Goal: Task Accomplishment & Management: Use online tool/utility

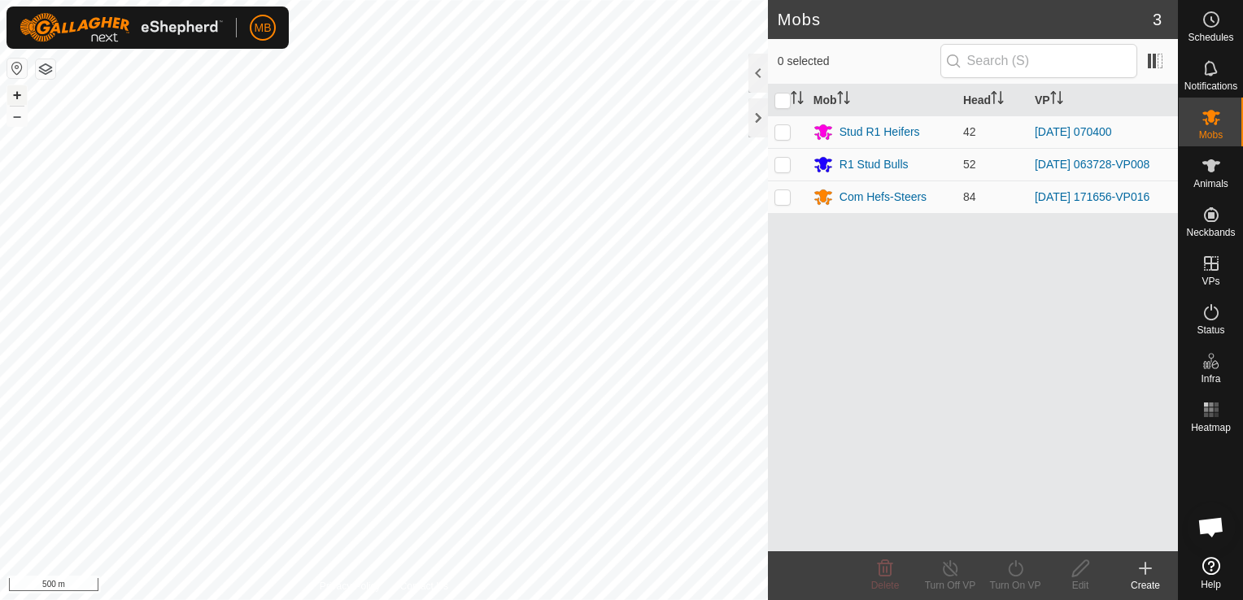
click at [23, 94] on button "+" at bounding box center [17, 95] width 20 height 20
click at [0, 542] on html "MB Schedules Notifications Mobs Animals Neckbands VPs Status Infra Heatmap Help…" at bounding box center [621, 300] width 1243 height 600
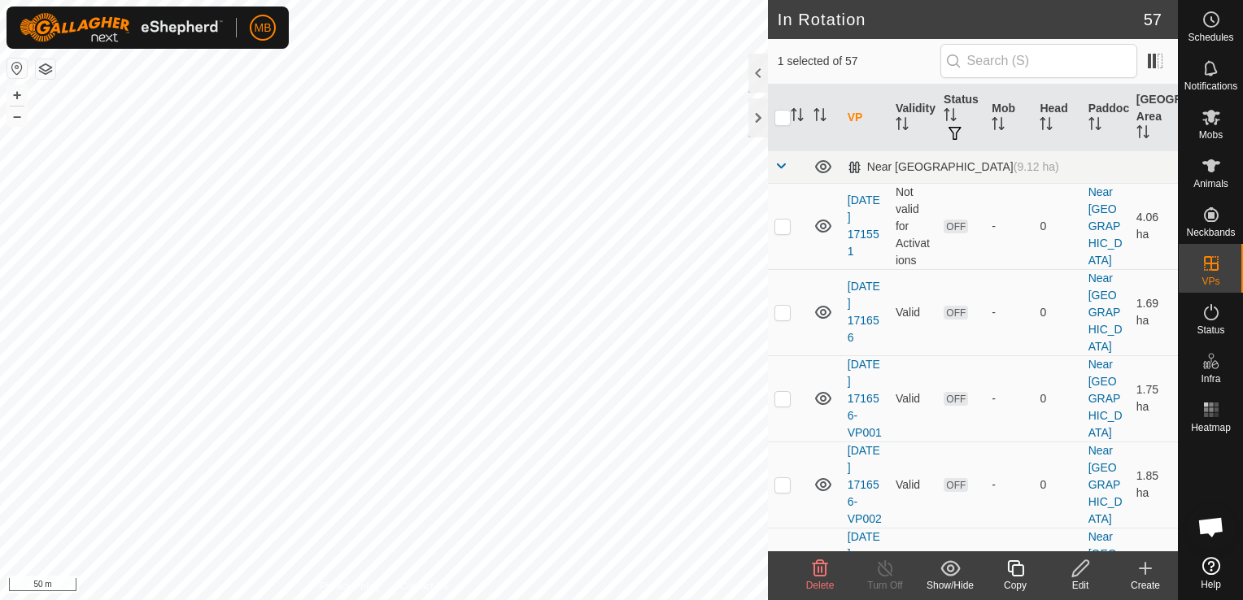
click at [1087, 573] on icon at bounding box center [1081, 569] width 20 height 20
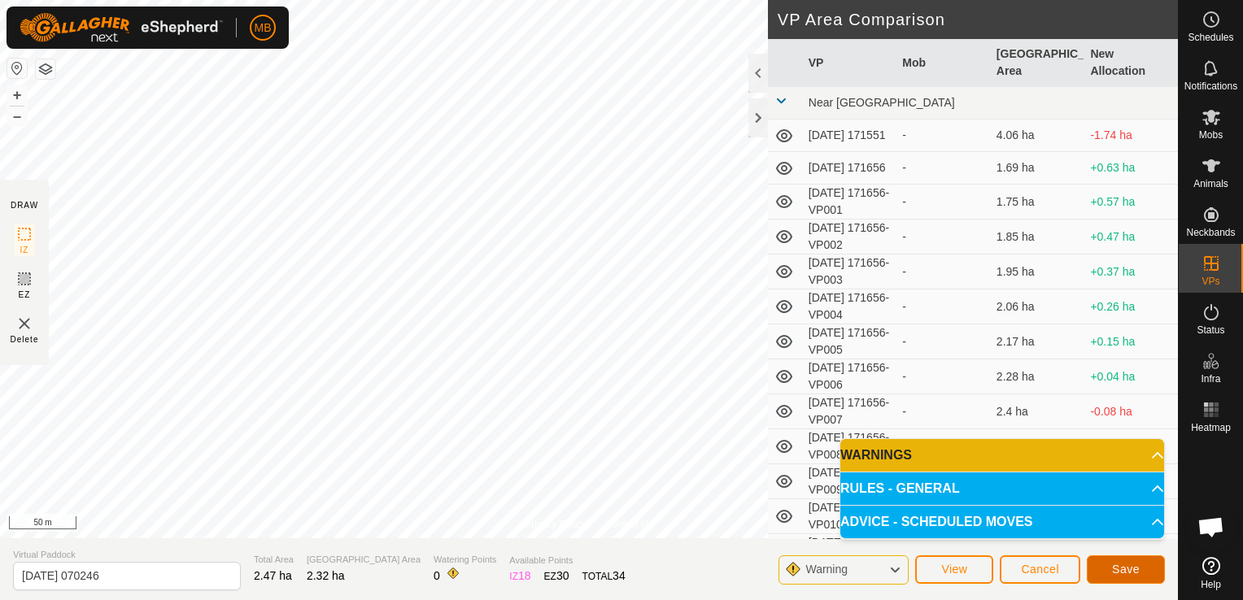
click at [1119, 573] on span "Save" at bounding box center [1126, 569] width 28 height 13
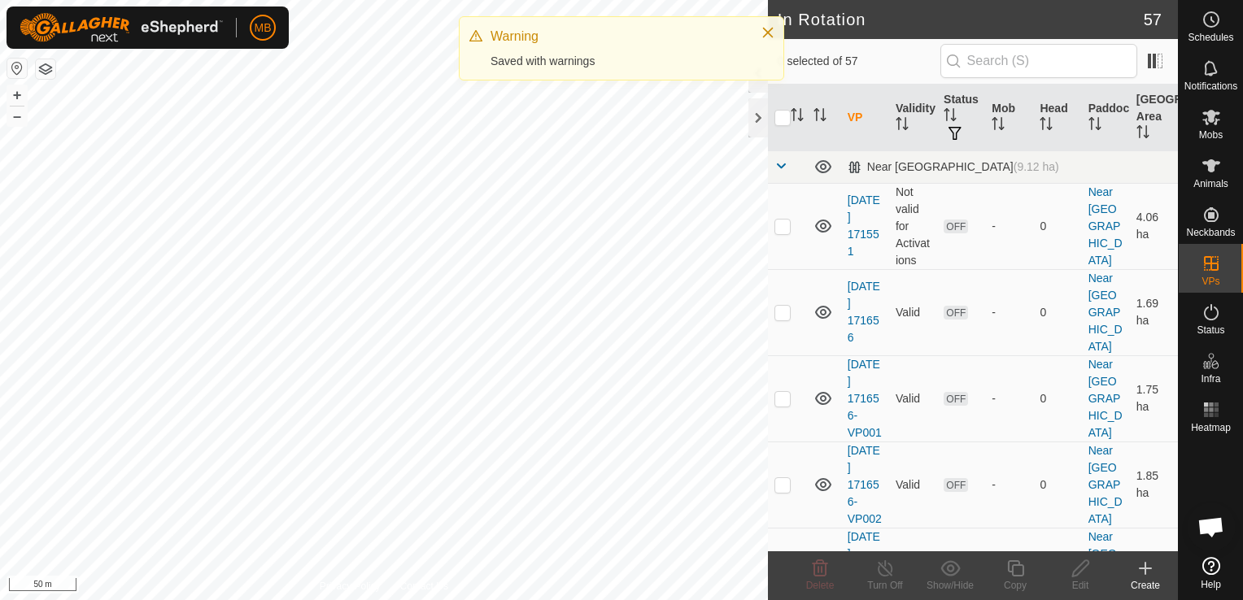
checkbox input "true"
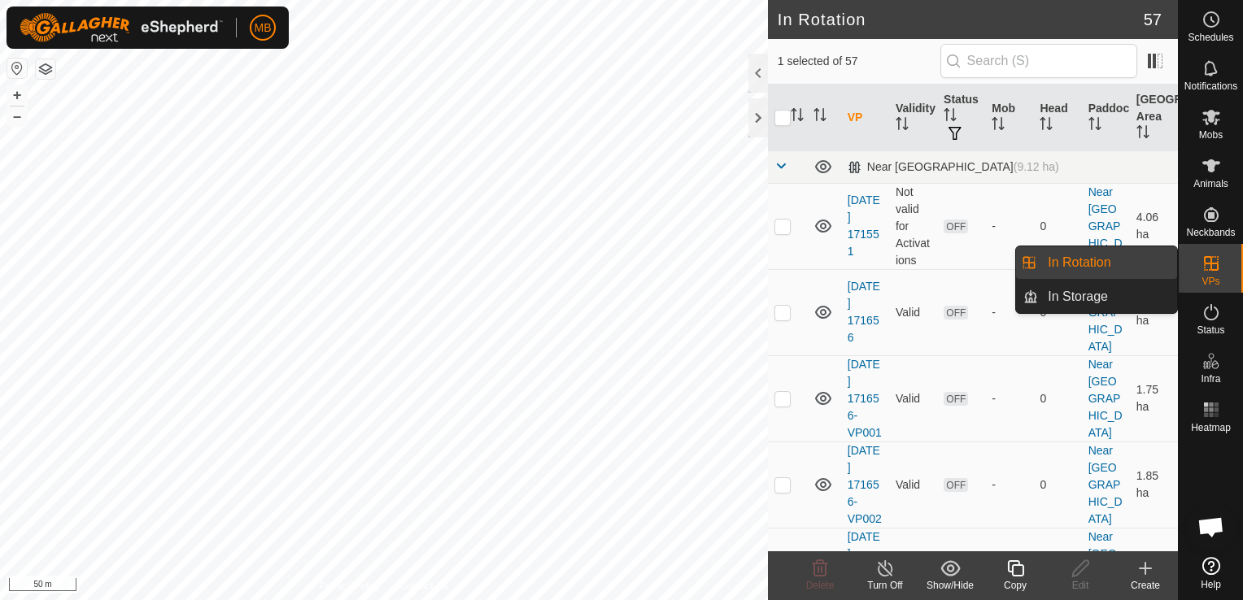
click at [1212, 277] on span "VPs" at bounding box center [1211, 282] width 18 height 10
click at [1146, 260] on link "In Rotation" at bounding box center [1107, 262] width 139 height 33
click at [1088, 259] on link "In Rotation" at bounding box center [1107, 262] width 139 height 33
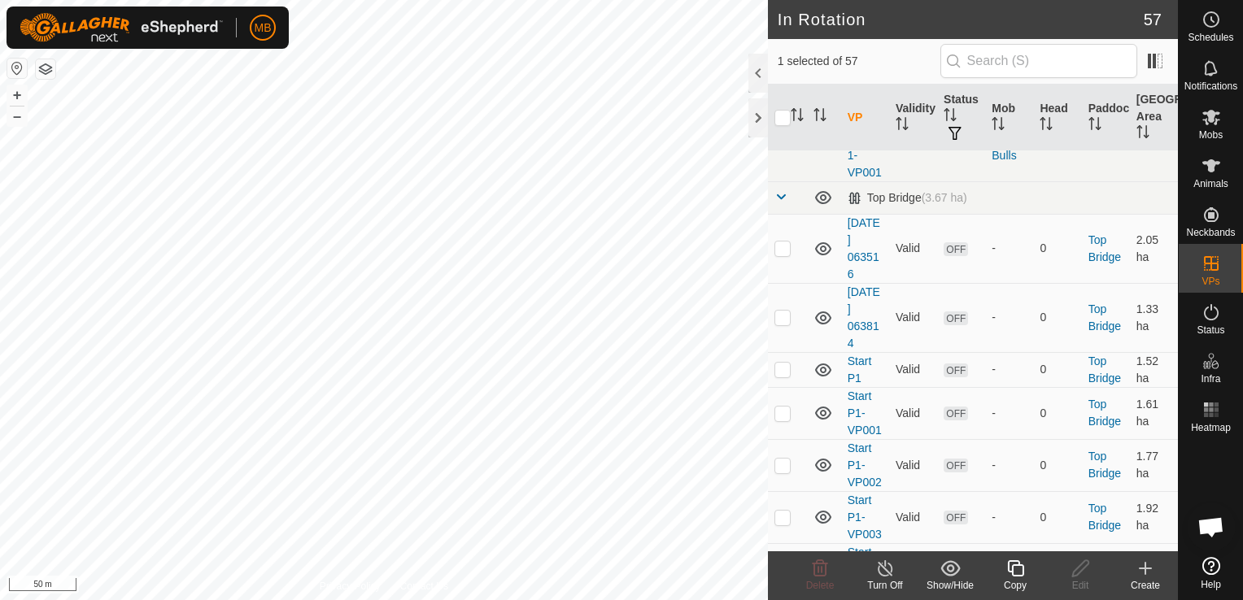
scroll to position [3684, 0]
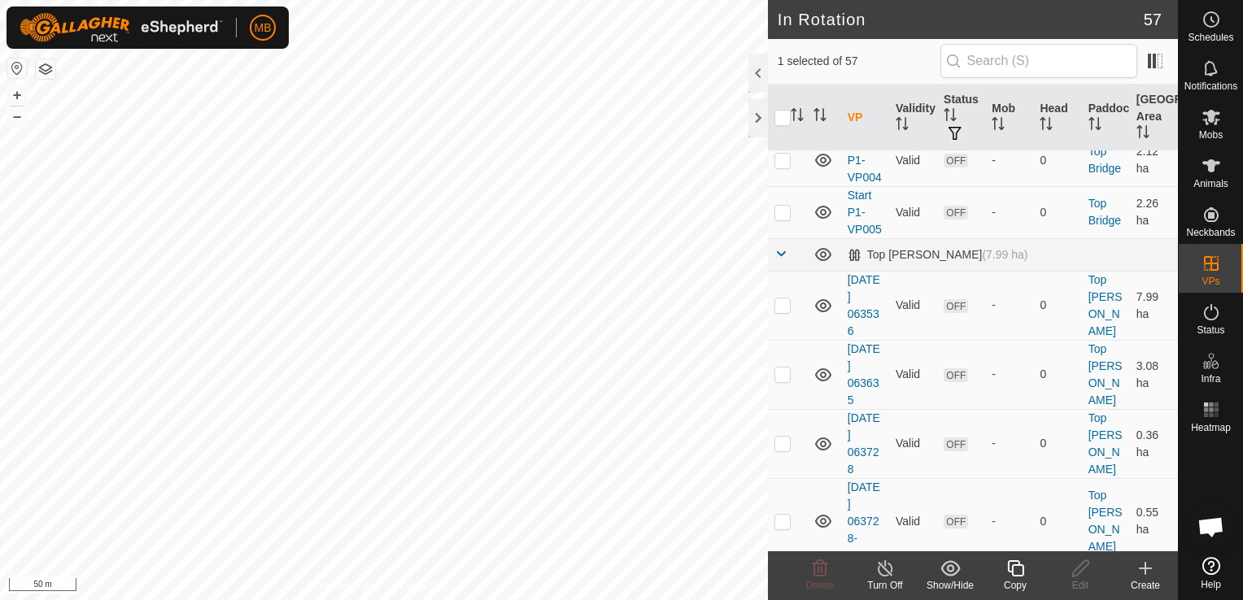
click at [1025, 578] on icon at bounding box center [1015, 569] width 20 height 20
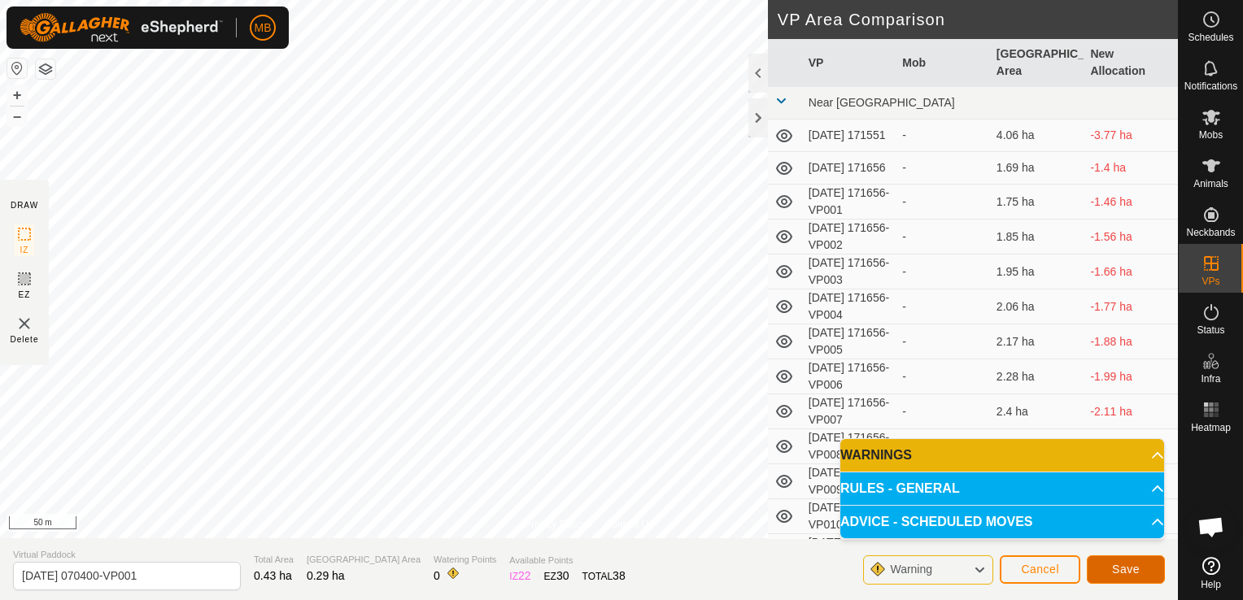
click at [1118, 568] on span "Save" at bounding box center [1126, 569] width 28 height 13
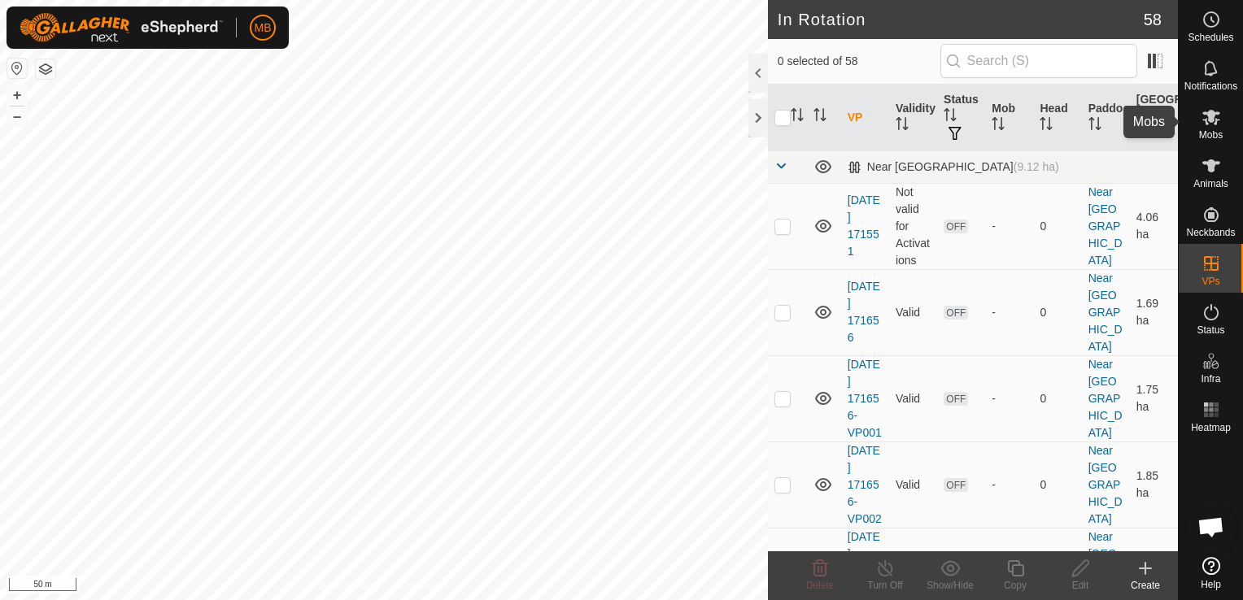
click at [1216, 124] on icon at bounding box center [1212, 117] width 20 height 20
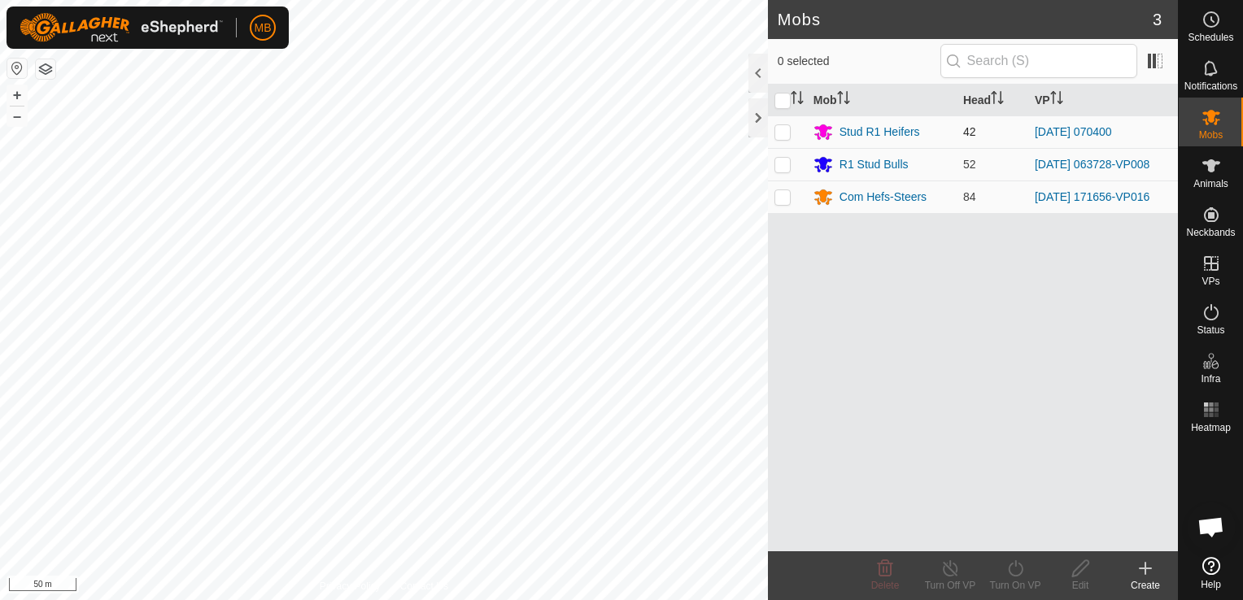
click at [785, 129] on p-checkbox at bounding box center [782, 131] width 16 height 13
checkbox input "true"
click at [1005, 581] on div "Turn On VP" at bounding box center [1015, 585] width 65 height 15
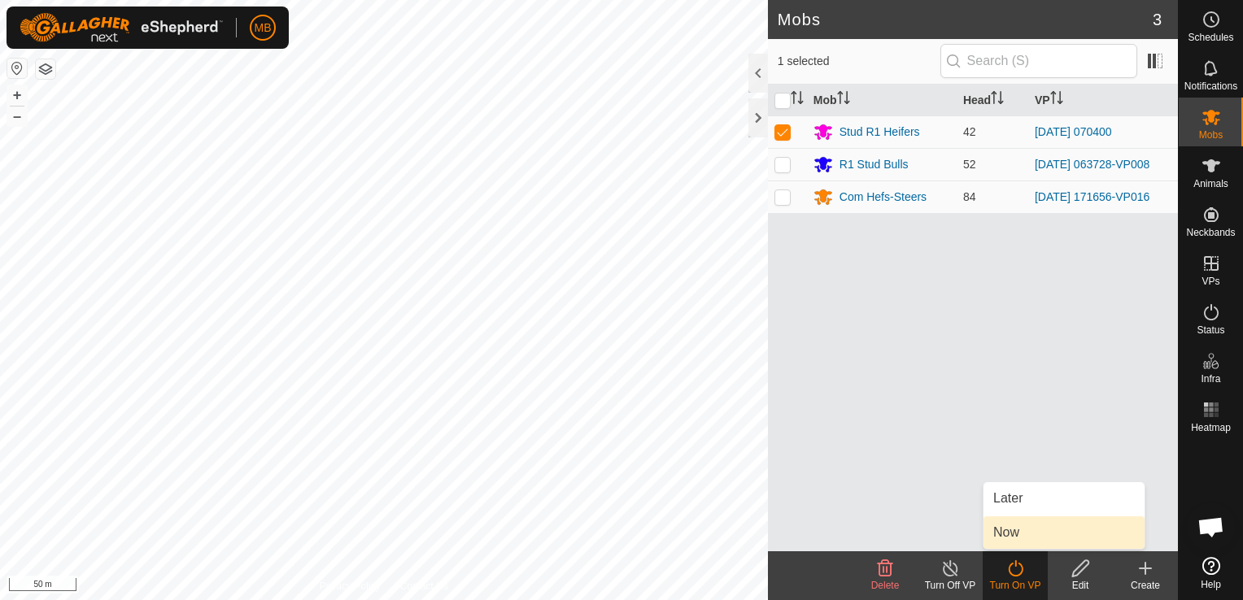
click at [1018, 537] on link "Now" at bounding box center [1063, 533] width 161 height 33
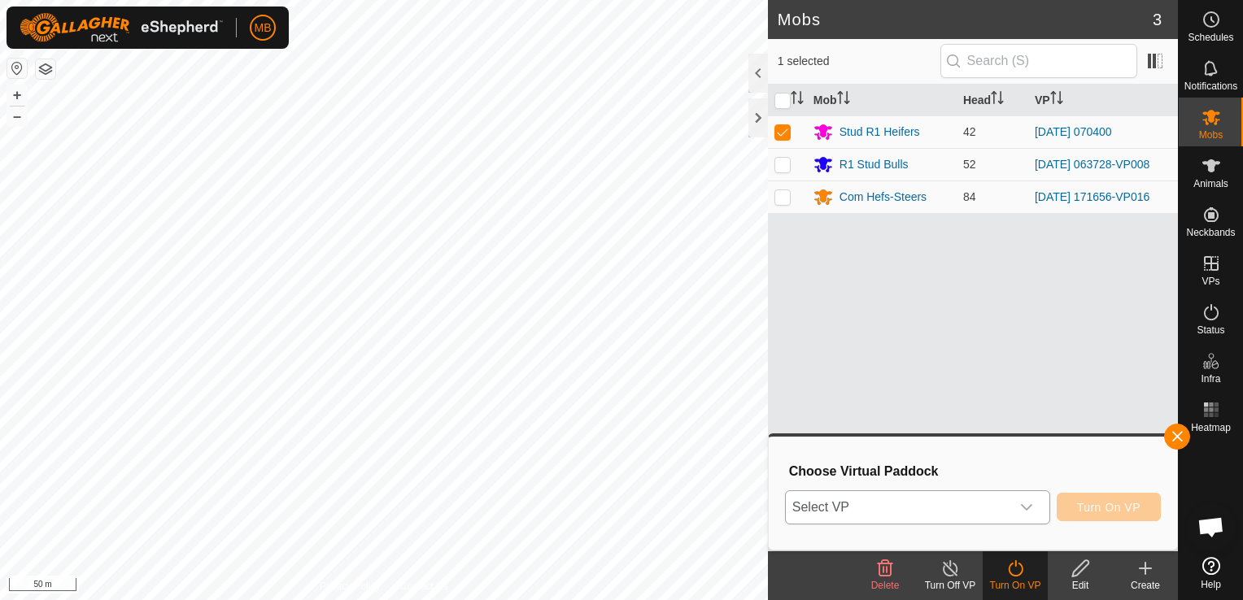
click at [1025, 512] on icon "dropdown trigger" at bounding box center [1026, 507] width 13 height 13
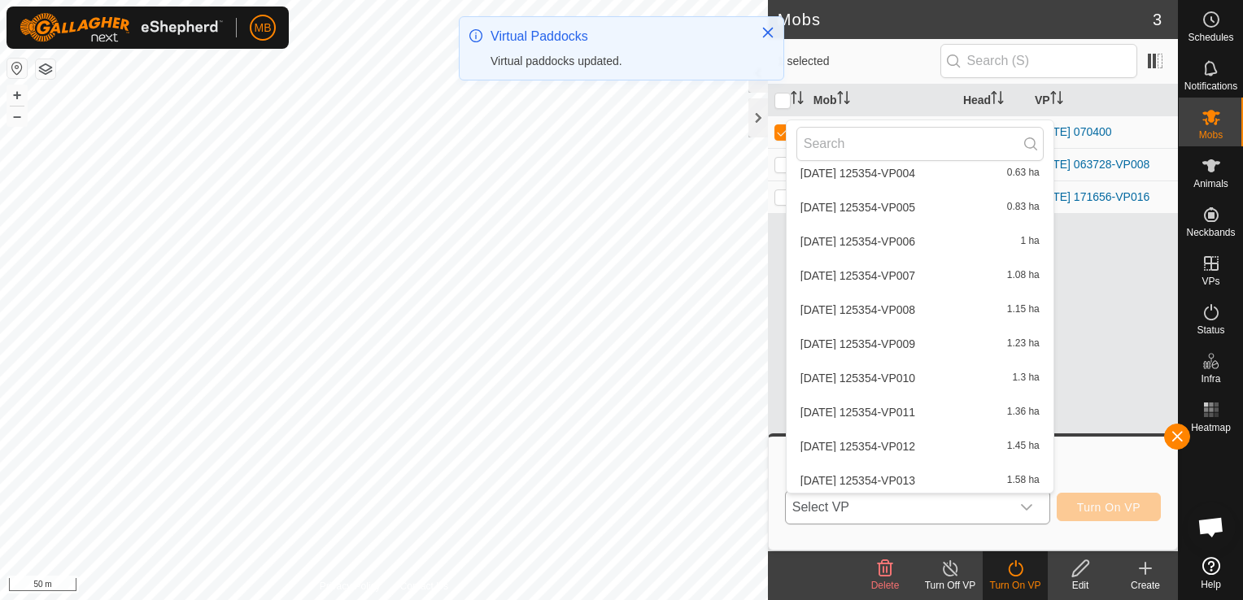
scroll to position [1155, 0]
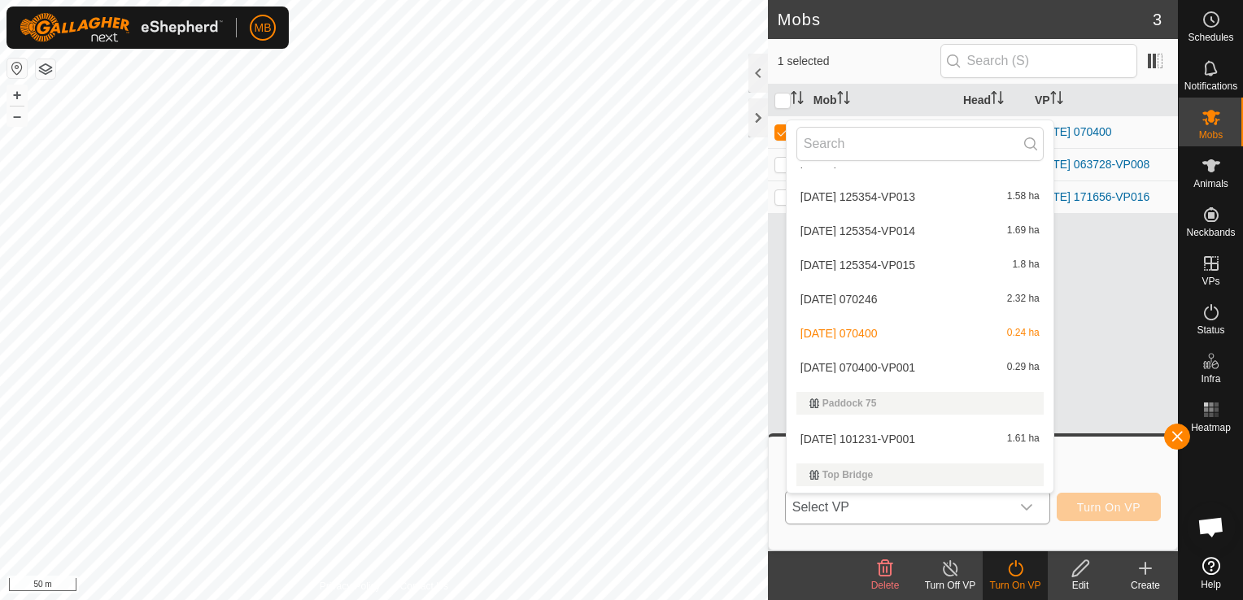
click at [949, 367] on li "[DATE] 070400-VP001 0.29 ha" at bounding box center [920, 367] width 267 height 33
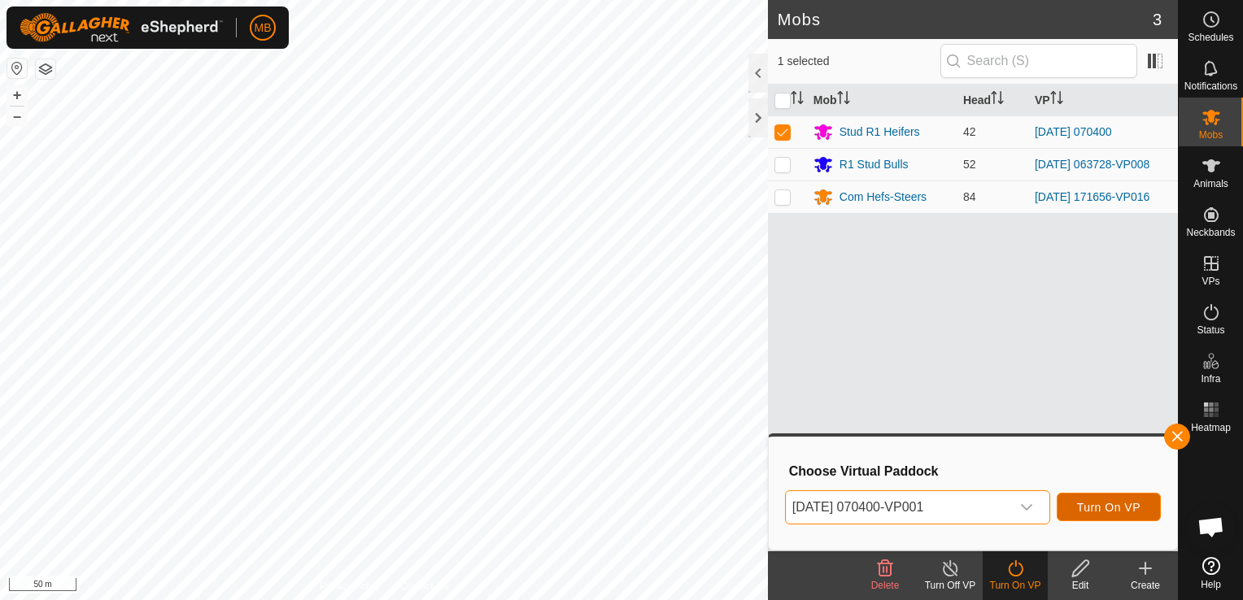
click at [1114, 503] on span "Turn On VP" at bounding box center [1108, 507] width 63 height 13
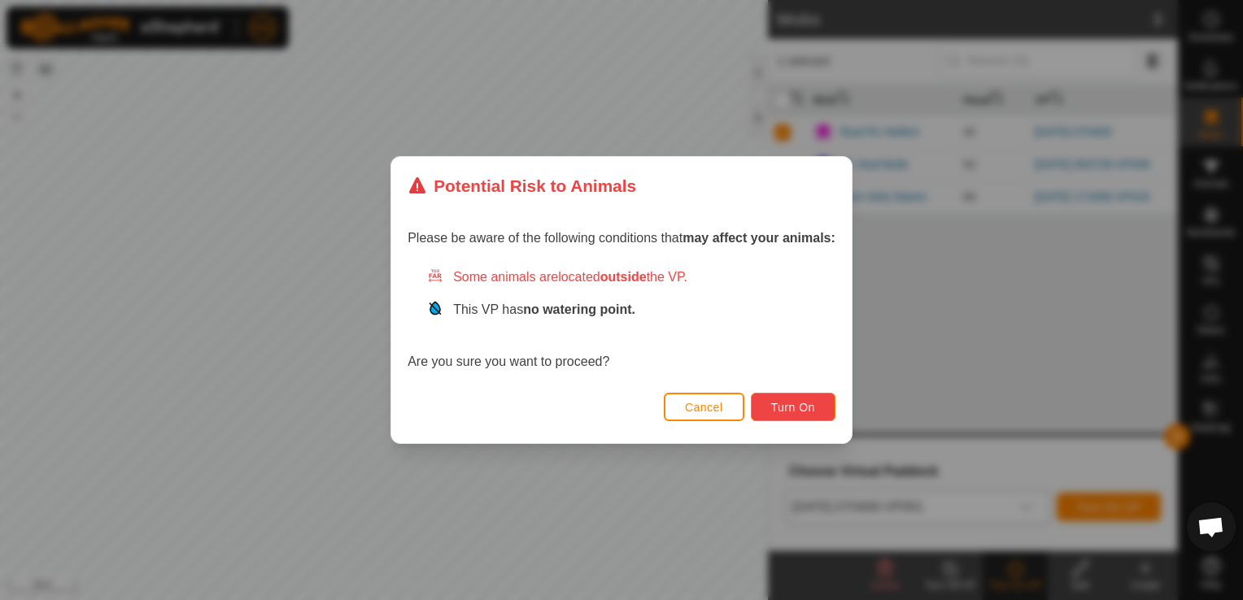
click at [792, 411] on span "Turn On" at bounding box center [793, 407] width 44 height 13
